Goal: Information Seeking & Learning: Learn about a topic

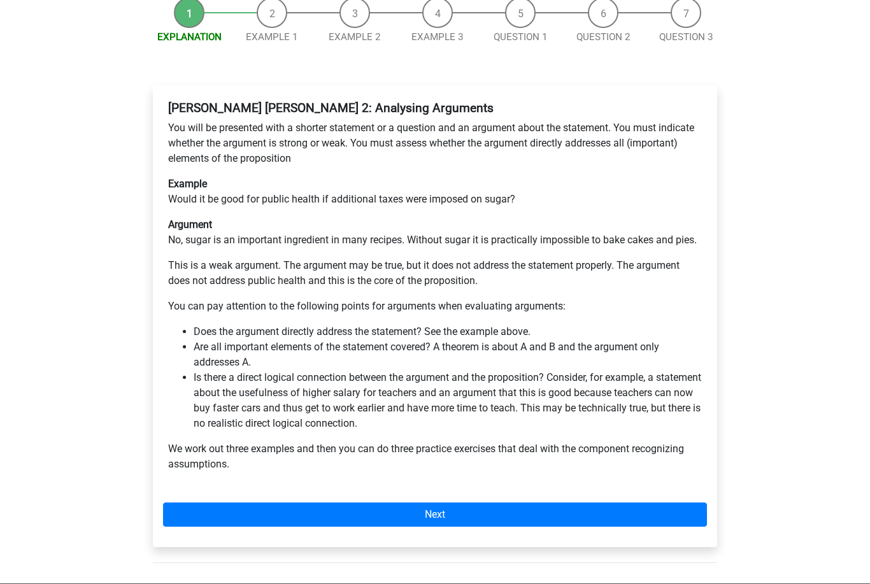
scroll to position [169, 0]
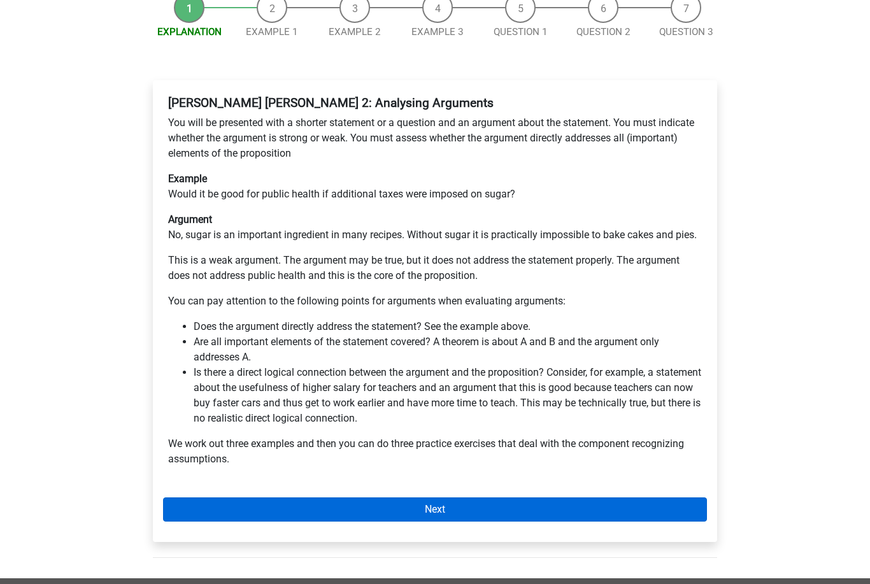
click at [344, 498] on link "Next" at bounding box center [435, 510] width 544 height 24
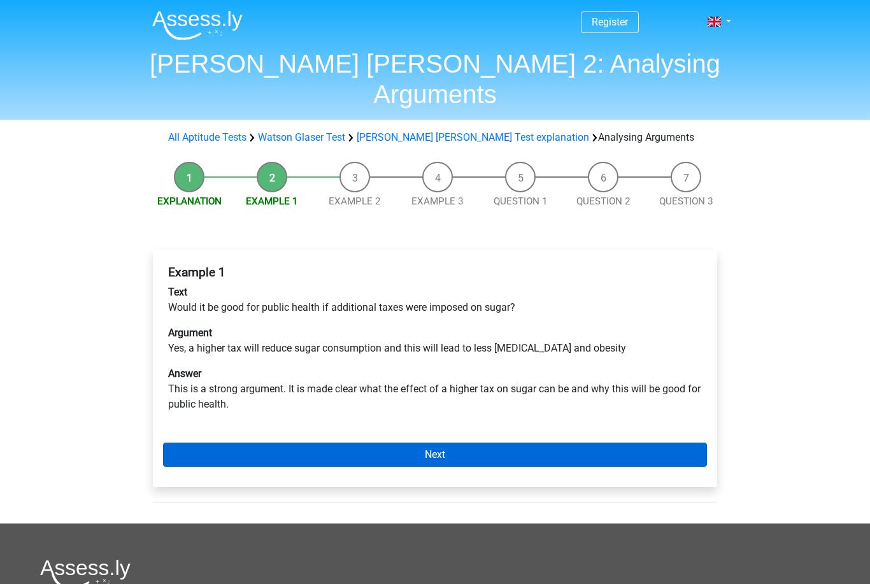
click at [347, 443] on link "Next" at bounding box center [435, 455] width 544 height 24
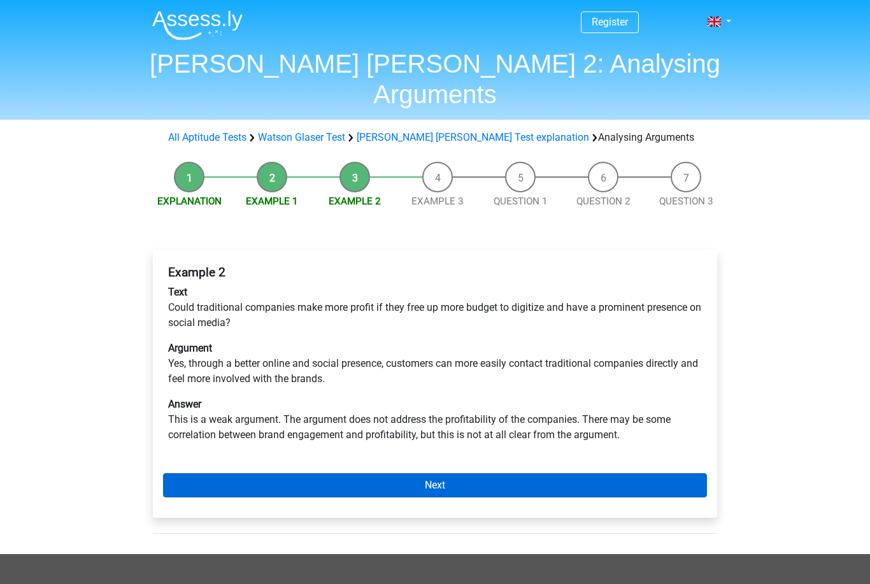
click at [370, 473] on link "Next" at bounding box center [435, 485] width 544 height 24
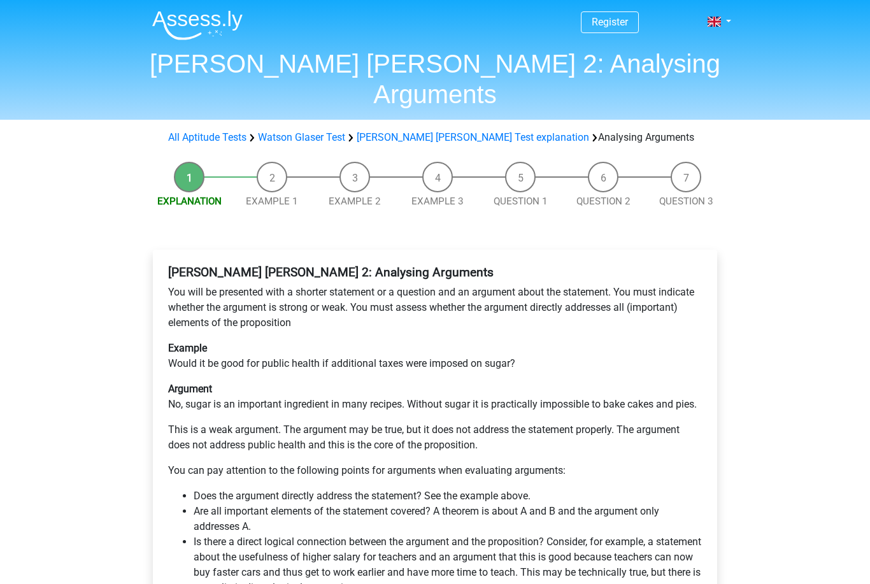
scroll to position [210, 0]
